Goal: Check status: Check status

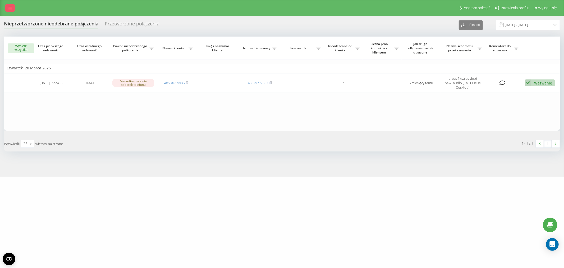
click at [14, 6] on link at bounding box center [10, 7] width 10 height 7
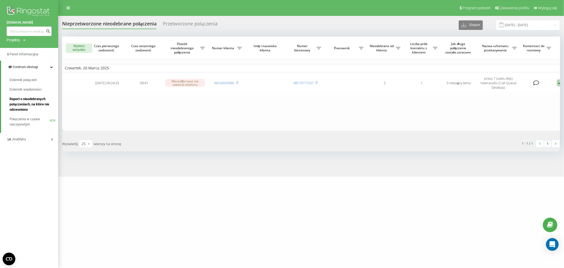
click at [28, 106] on span "Raport o nieodebranych połączeniach, na które nie odzwoniono" at bounding box center [33, 104] width 46 height 16
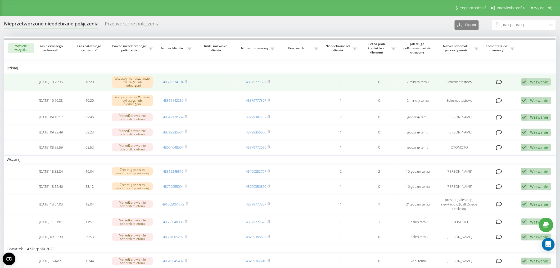
click at [532, 81] on div "Wezwanie" at bounding box center [539, 81] width 18 height 5
click at [497, 99] on span "Skontaktowano się z klientem za pomocą innego kanału" at bounding box center [497, 99] width 98 height 5
